Goal: Find specific page/section: Find specific page/section

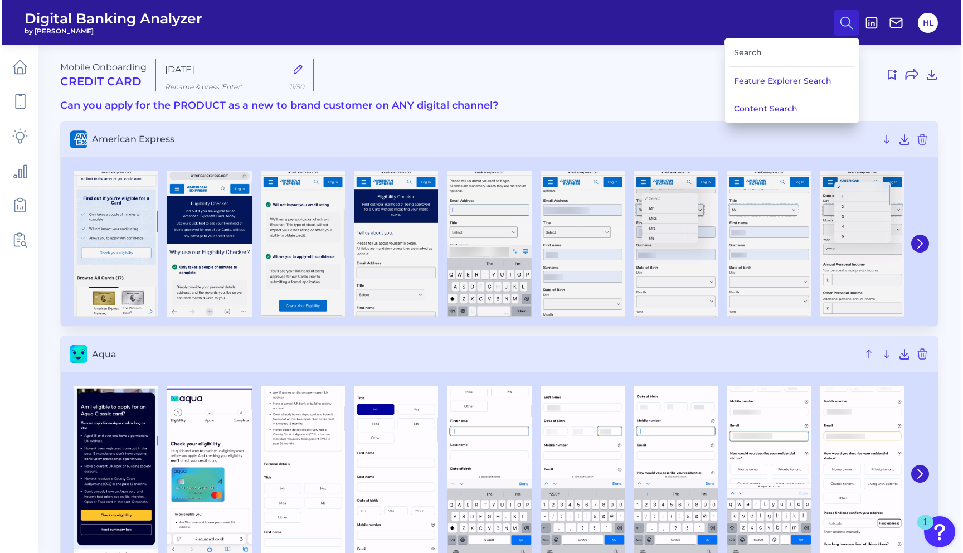
scroll to position [3905, 0]
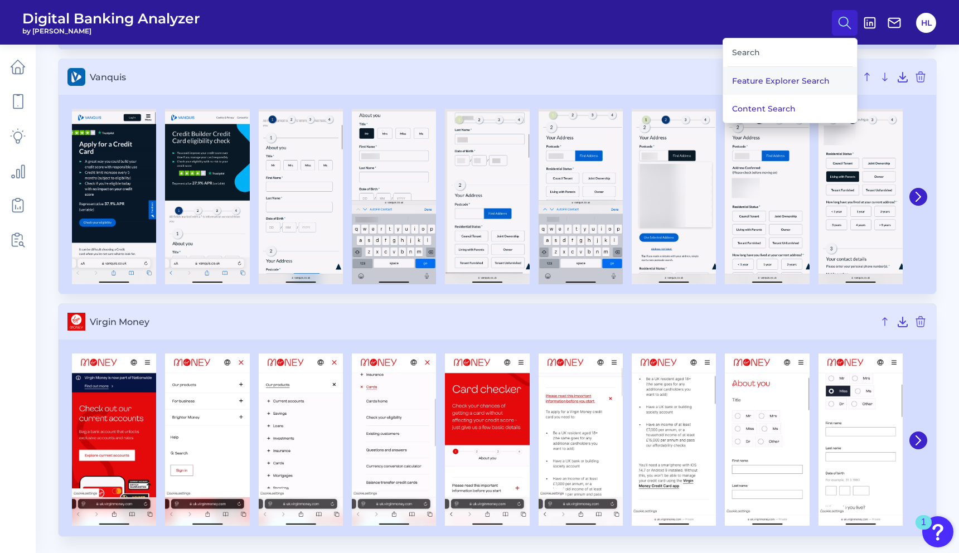
click at [781, 83] on button "Feature Explorer Search" at bounding box center [790, 81] width 134 height 28
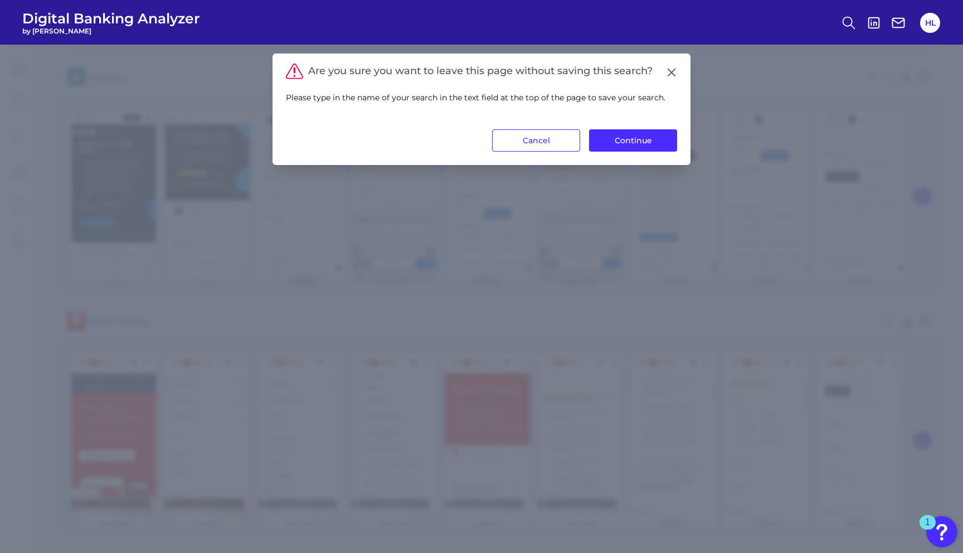
click at [678, 75] on div "Are you sure you want to leave this page without saving this search? Please typ…" at bounding box center [482, 110] width 418 height 112
click at [648, 144] on button "Continue" at bounding box center [633, 140] width 88 height 22
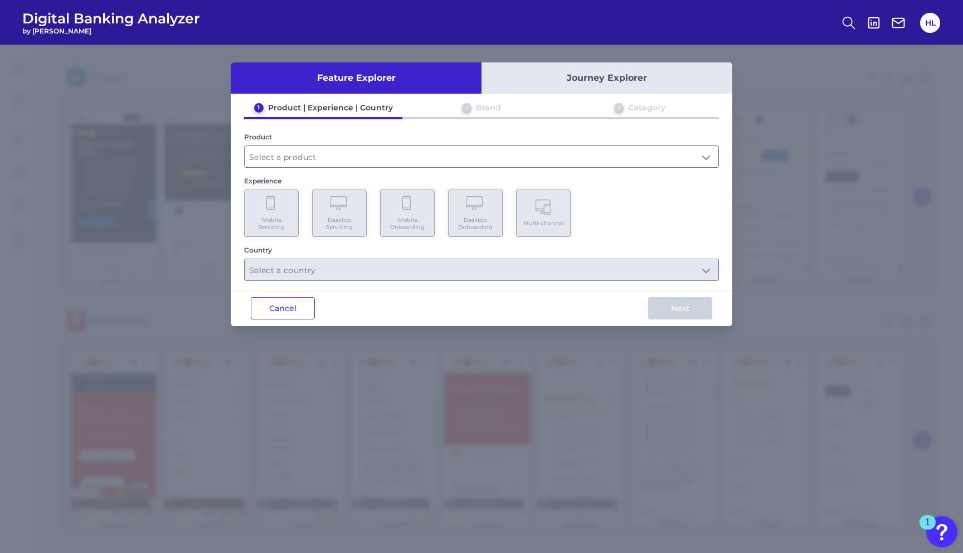
click at [555, 79] on button "Journey Explorer" at bounding box center [607, 77] width 251 height 31
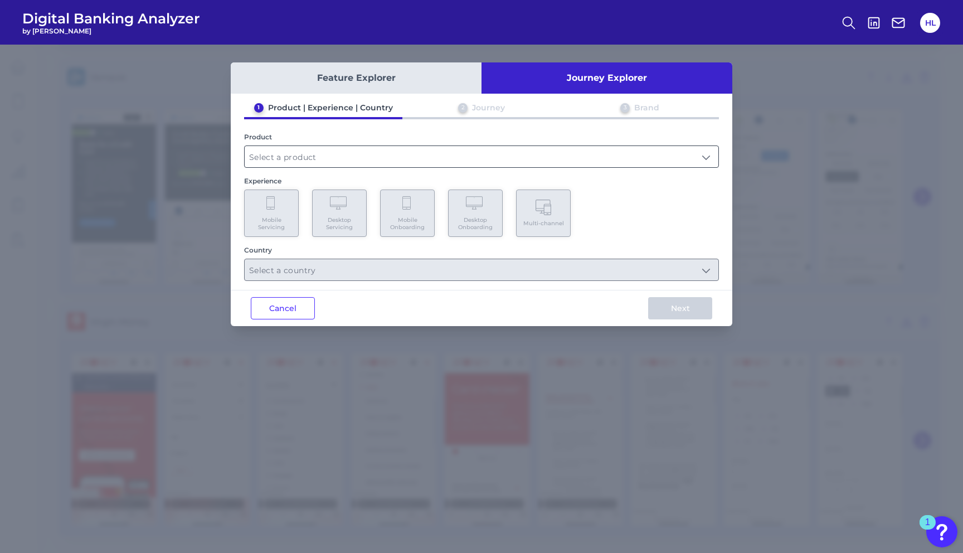
click at [421, 157] on input "text" at bounding box center [482, 156] width 474 height 21
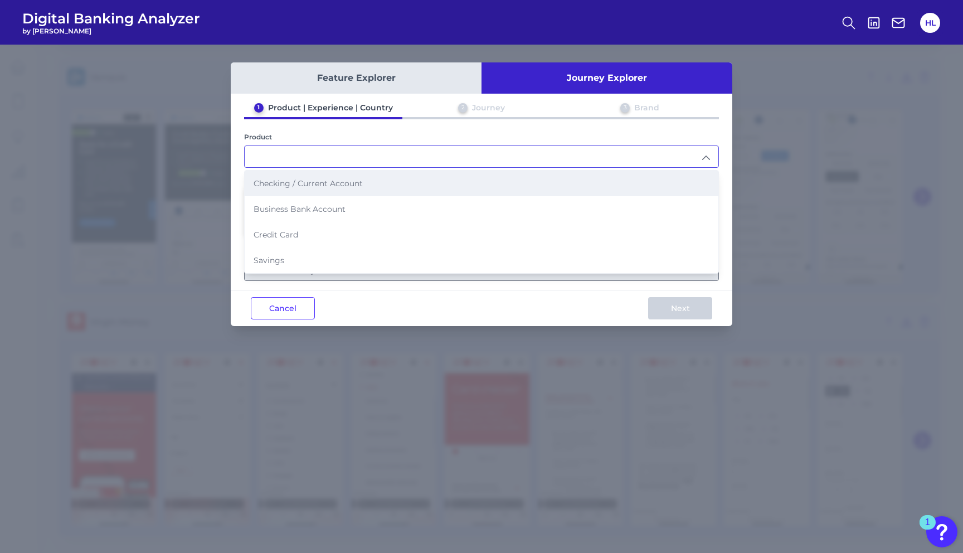
click at [353, 186] on span "Checking / Current Account" at bounding box center [308, 183] width 109 height 10
type input "Checking / Current Account"
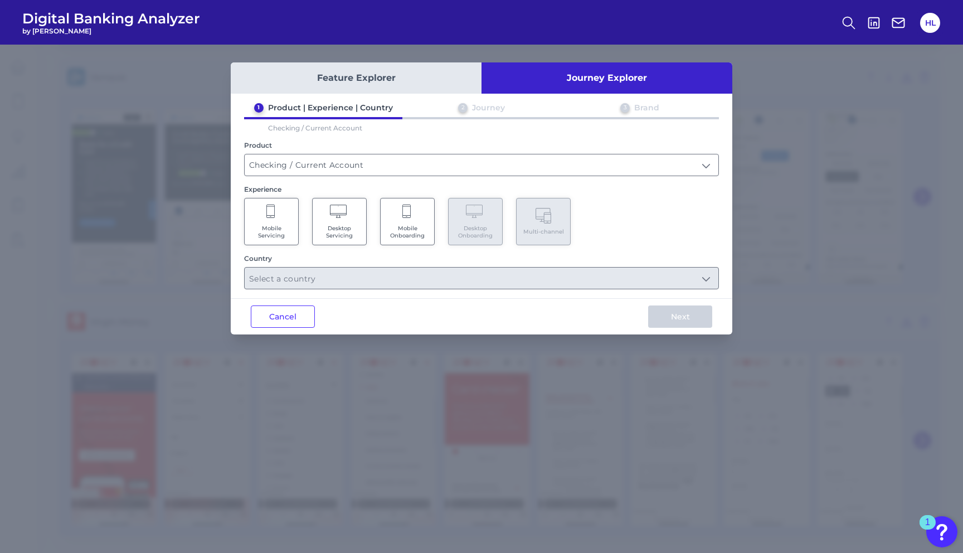
click at [410, 227] on span "Mobile Onboarding" at bounding box center [407, 232] width 42 height 14
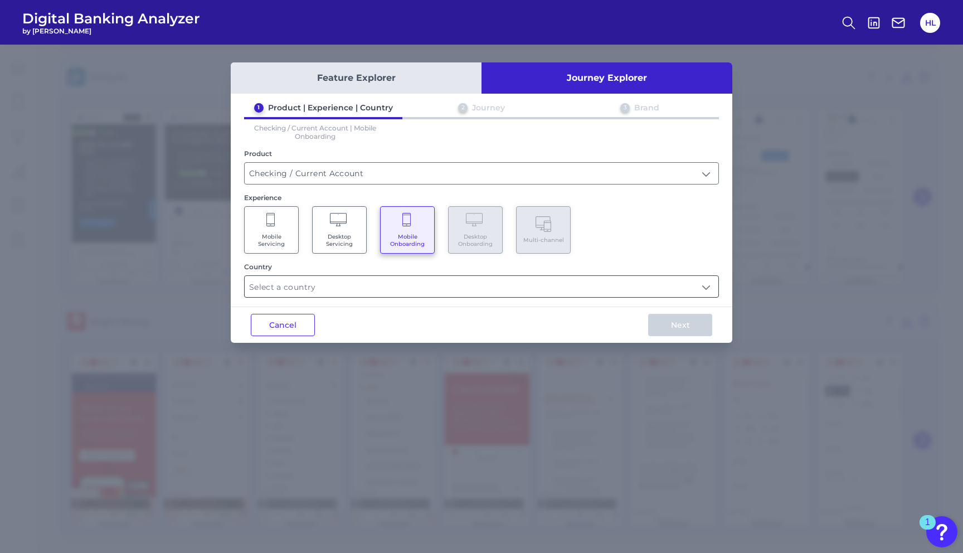
click at [458, 283] on input "text" at bounding box center [482, 286] width 474 height 21
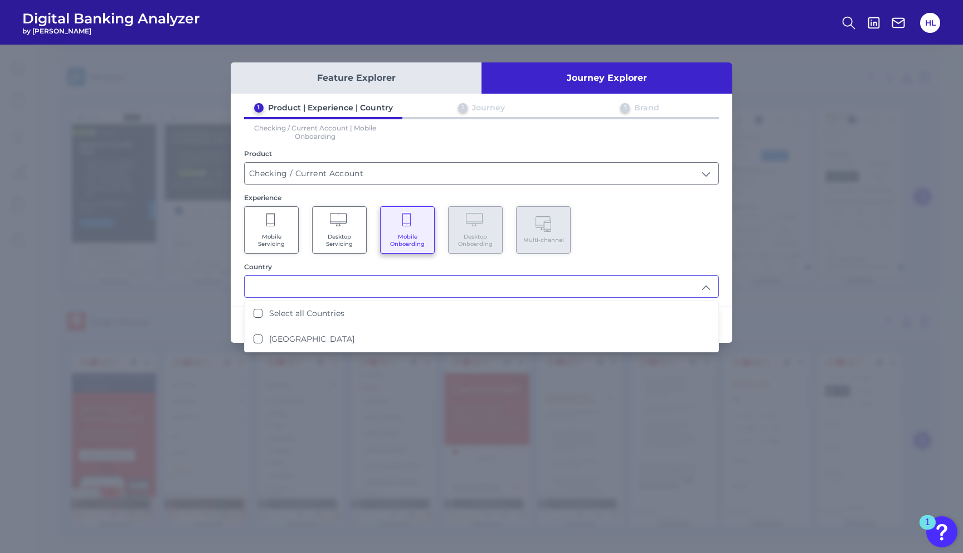
click at [672, 193] on div "Experience" at bounding box center [481, 197] width 475 height 8
